Goal: Information Seeking & Learning: Learn about a topic

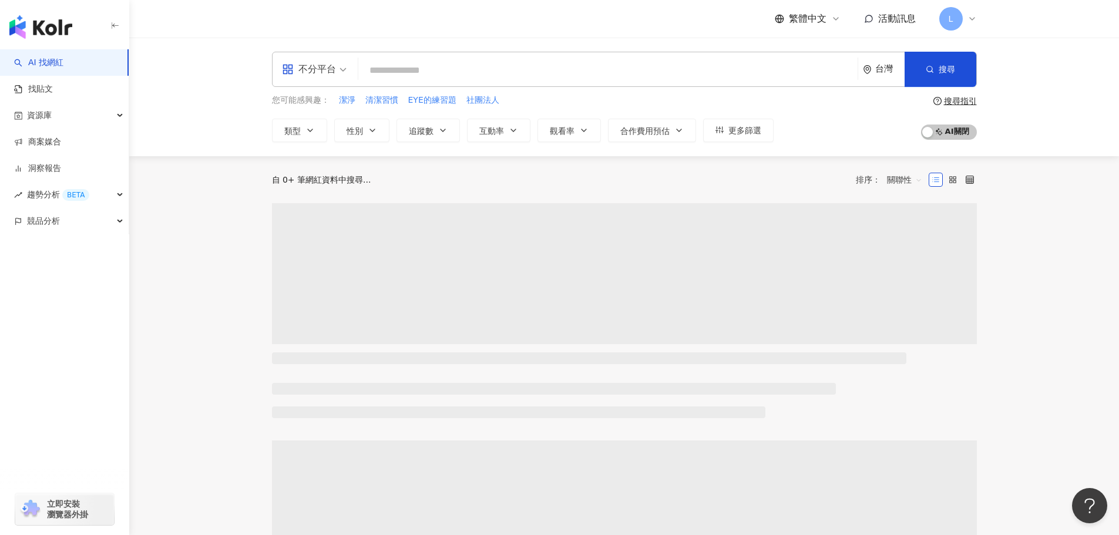
click at [426, 76] on input "search" at bounding box center [608, 70] width 490 height 22
type input "**********"
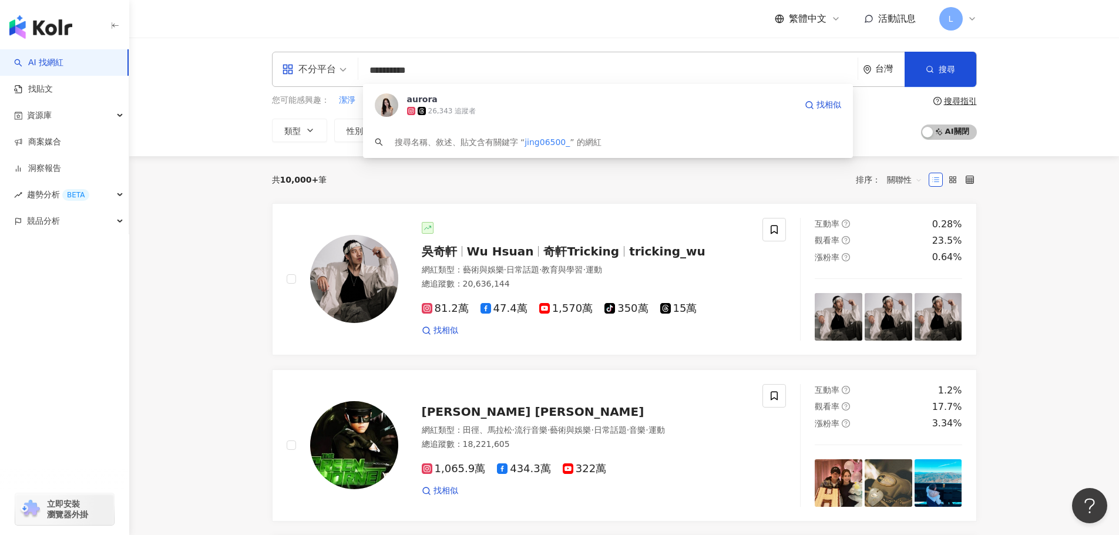
click at [486, 112] on div "26,343 追蹤者" at bounding box center [601, 111] width 389 height 12
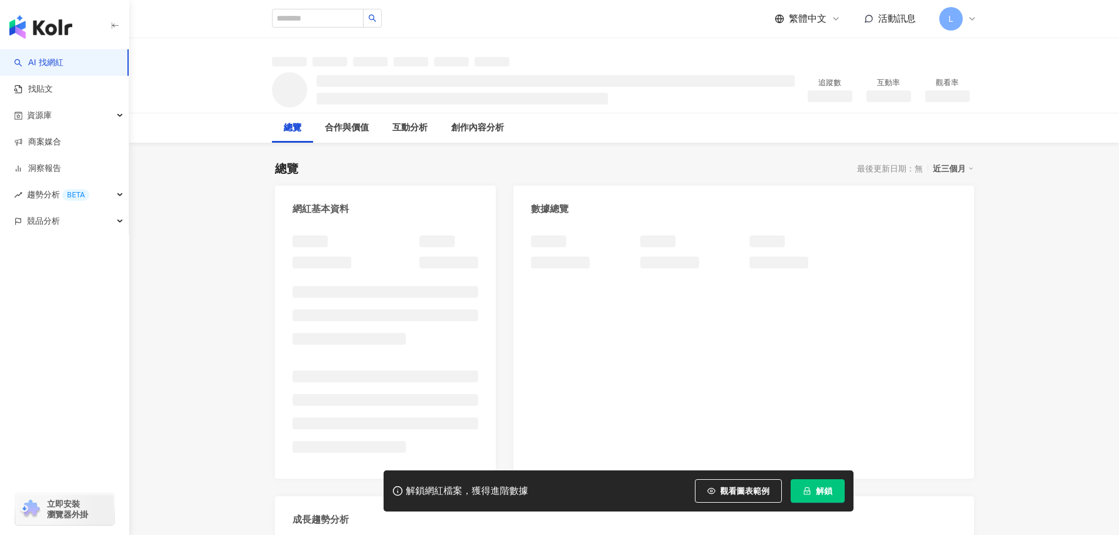
click at [802, 485] on button "解鎖" at bounding box center [817, 490] width 54 height 23
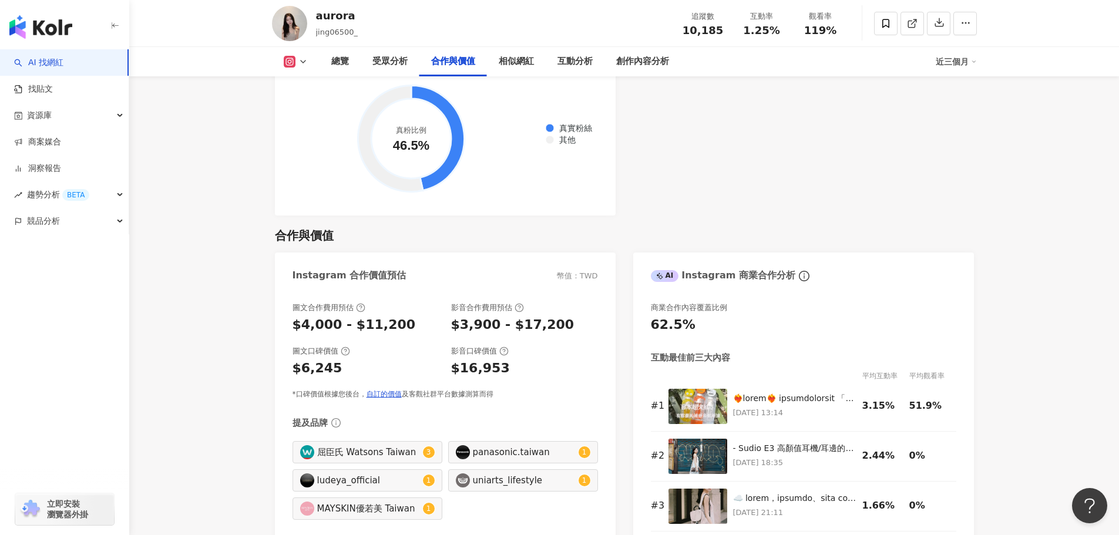
scroll to position [1703, 0]
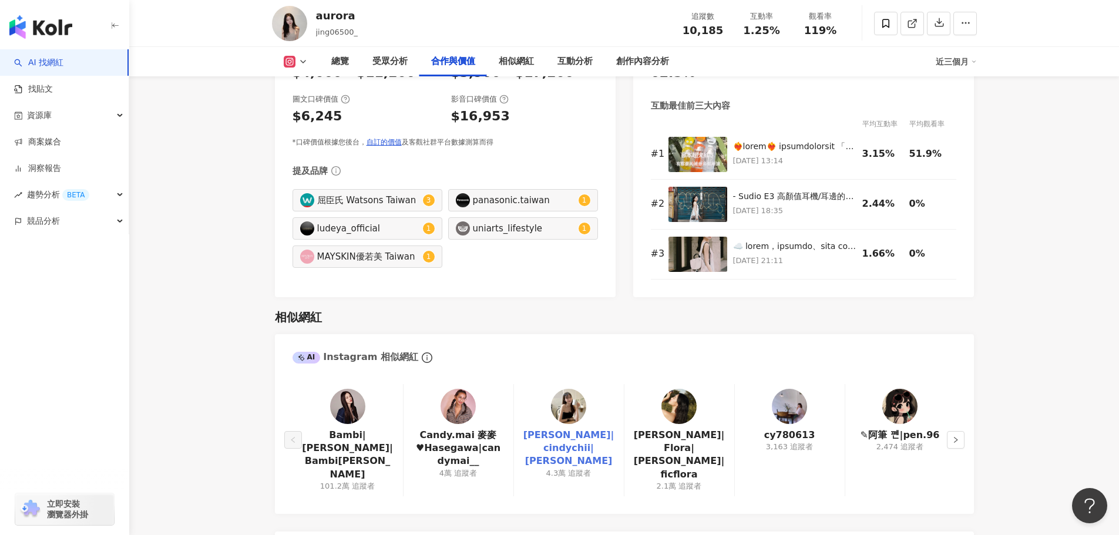
click at [564, 445] on link "筠淇|cindychii|彭筠淇" at bounding box center [568, 448] width 91 height 39
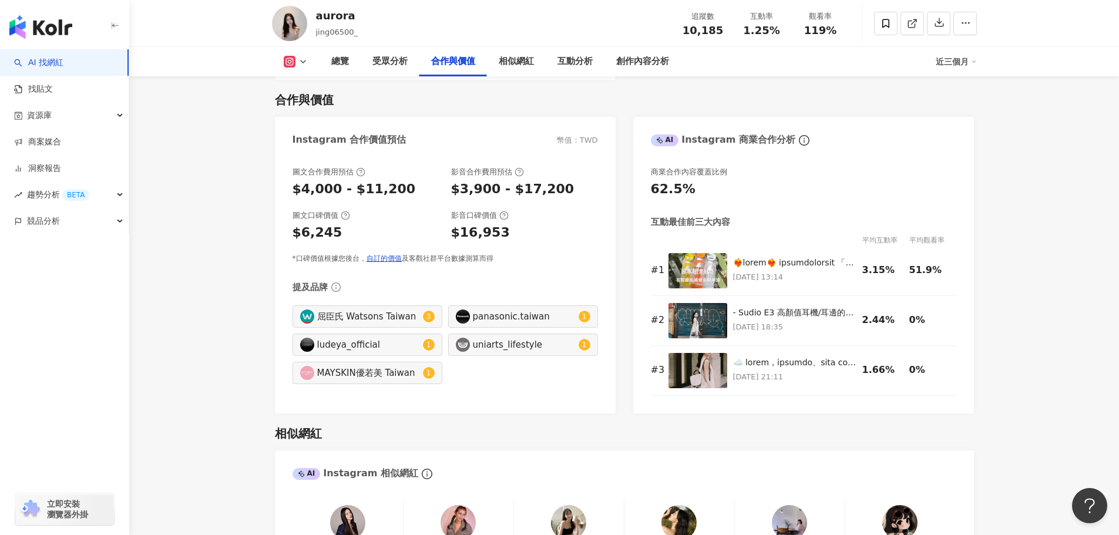
scroll to position [1586, 0]
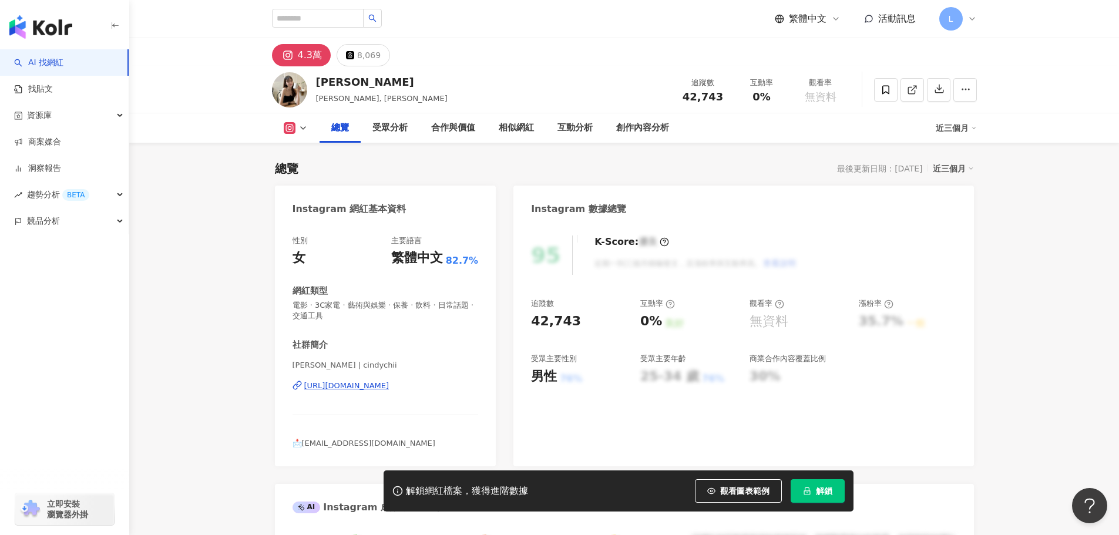
click at [389, 385] on div "[URL][DOMAIN_NAME]" at bounding box center [346, 386] width 85 height 11
